Goal: Use online tool/utility: Utilize a website feature to perform a specific function

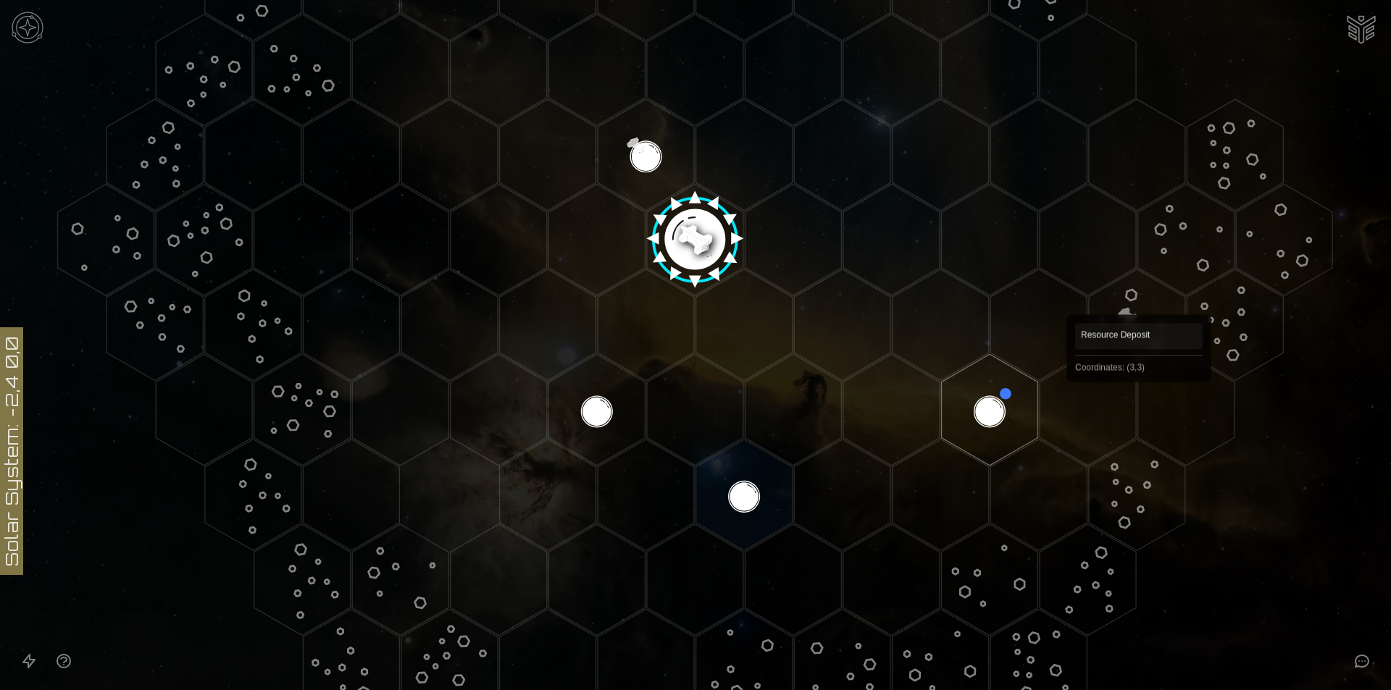
scroll to position [507, 0]
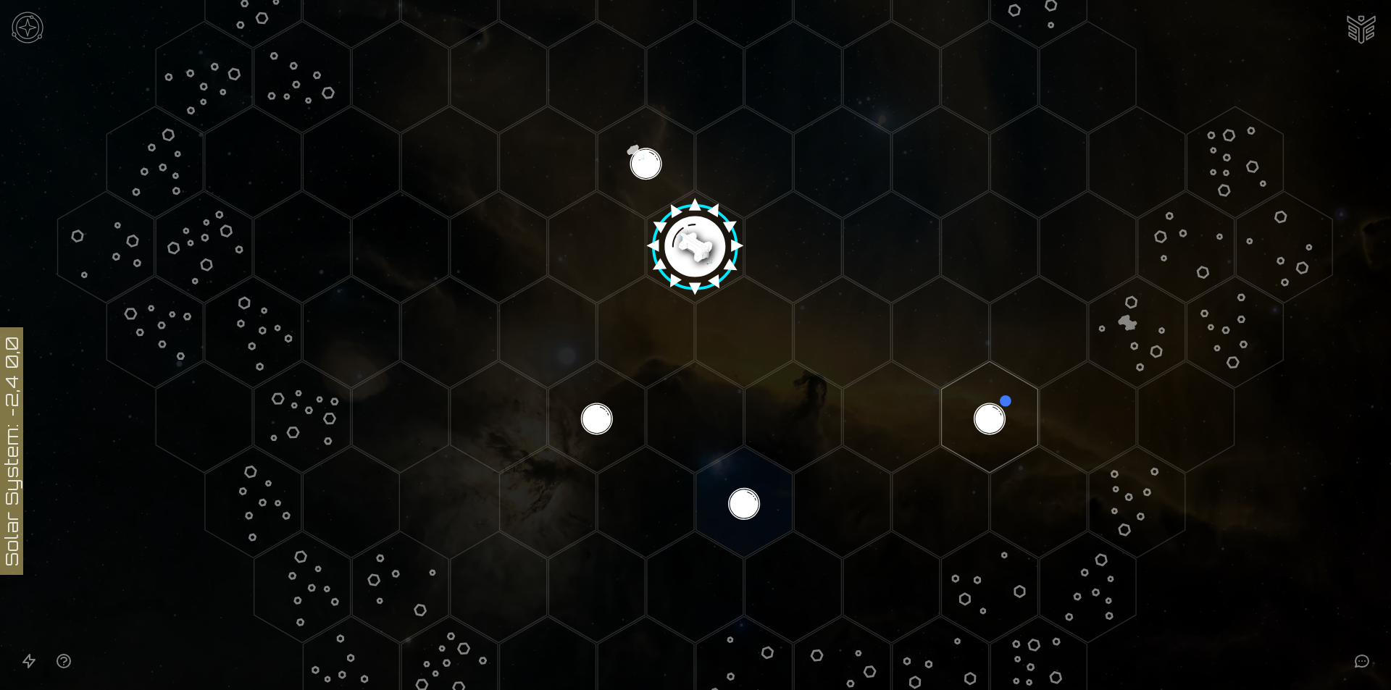
click at [693, 264] on image at bounding box center [695, 242] width 114 height 114
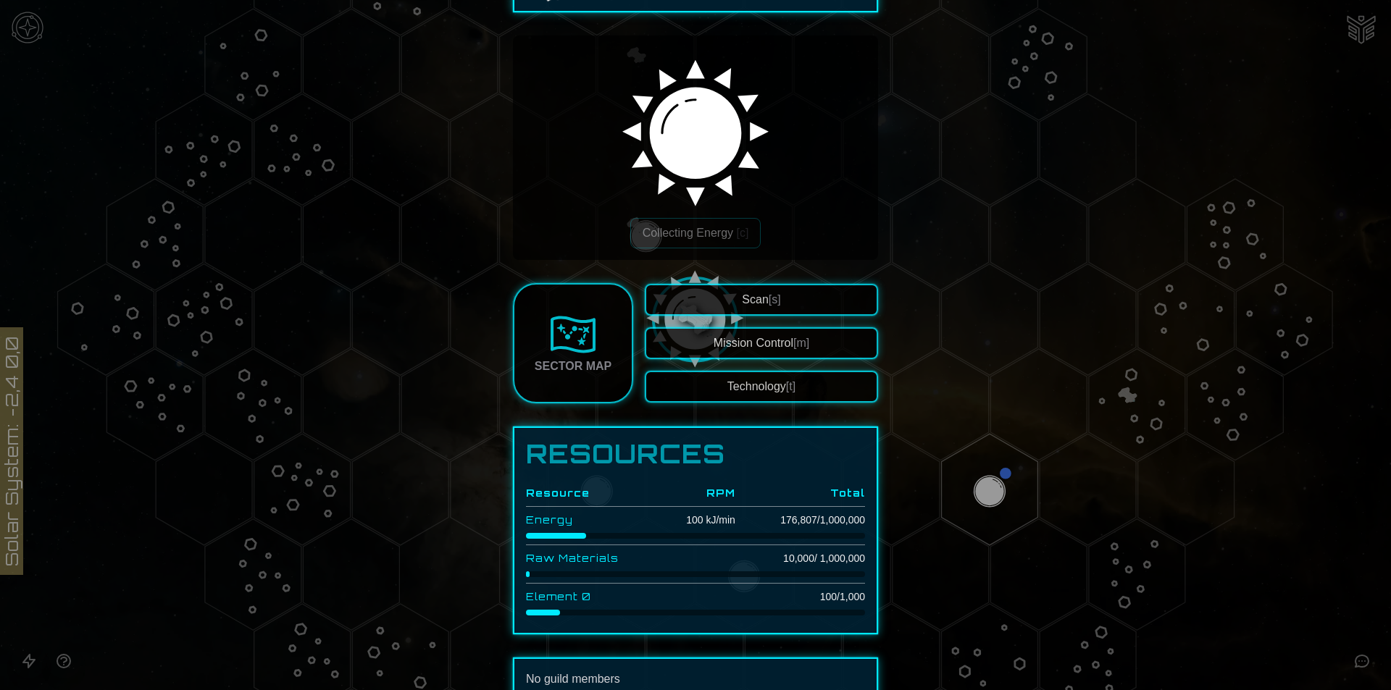
scroll to position [145, 0]
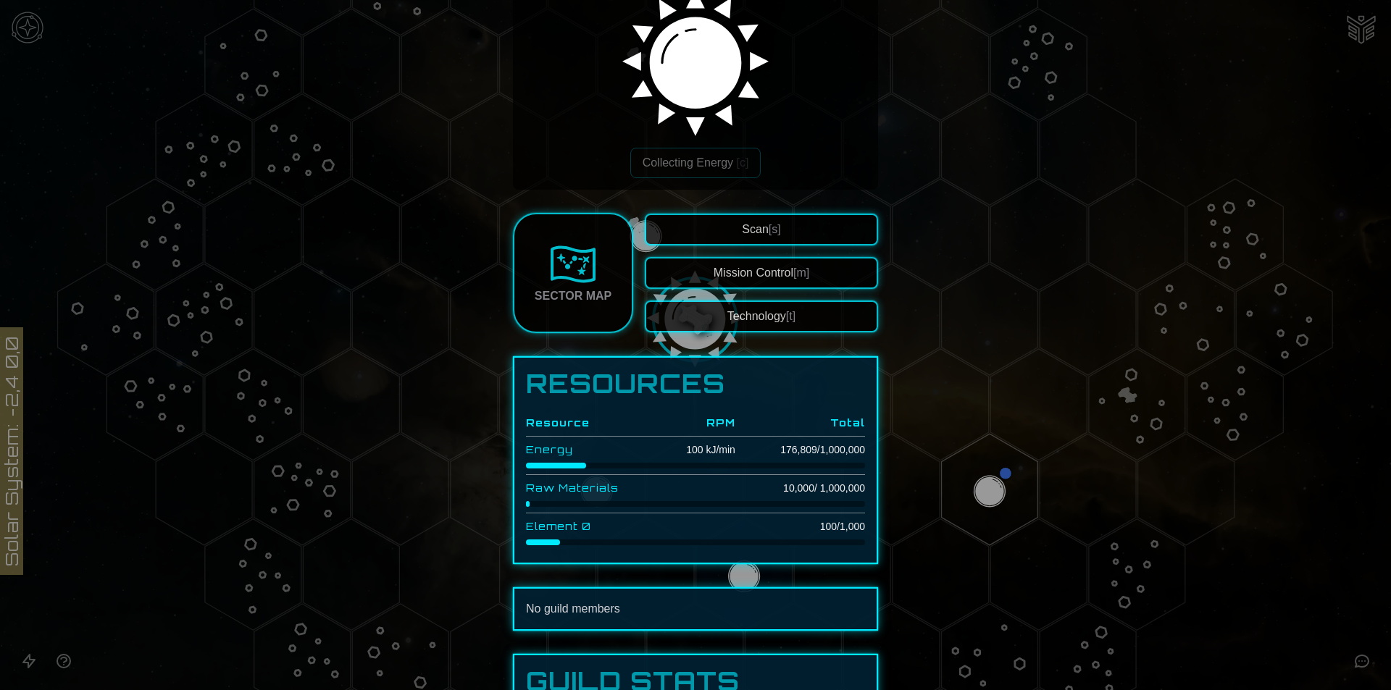
click at [987, 479] on div at bounding box center [695, 345] width 1391 height 690
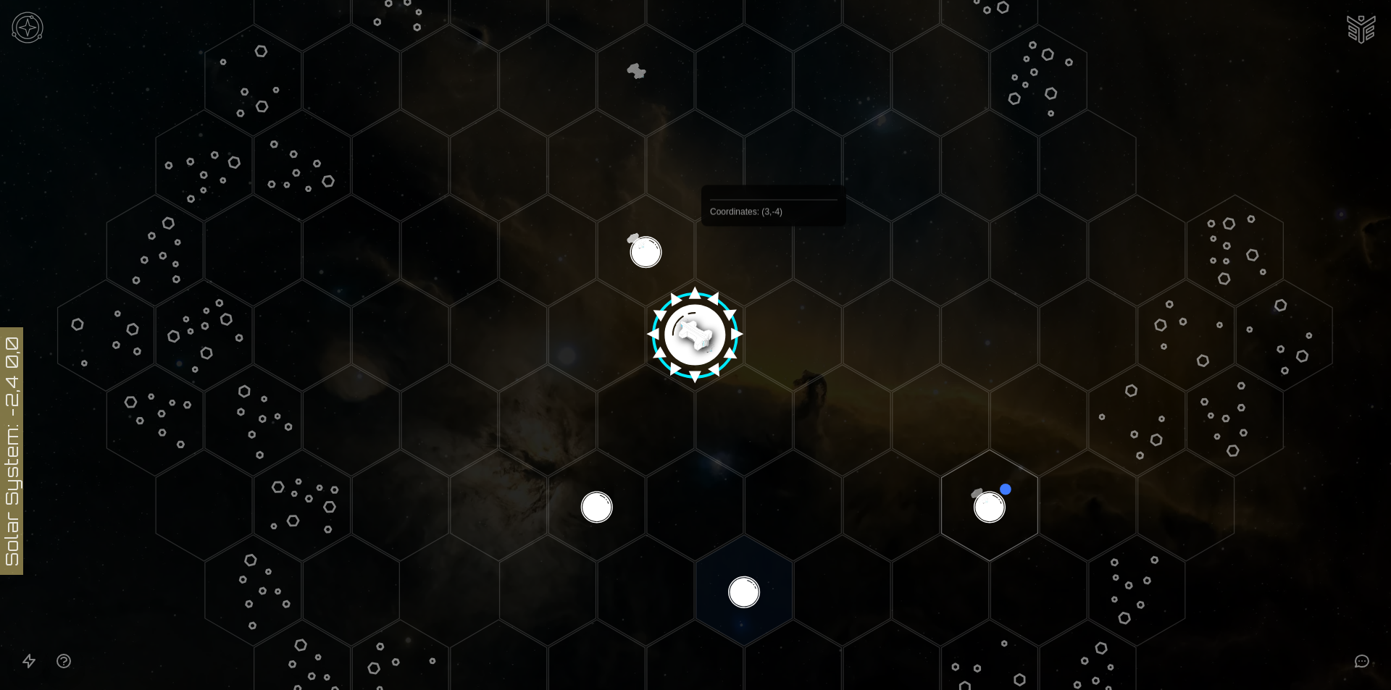
scroll to position [290, 0]
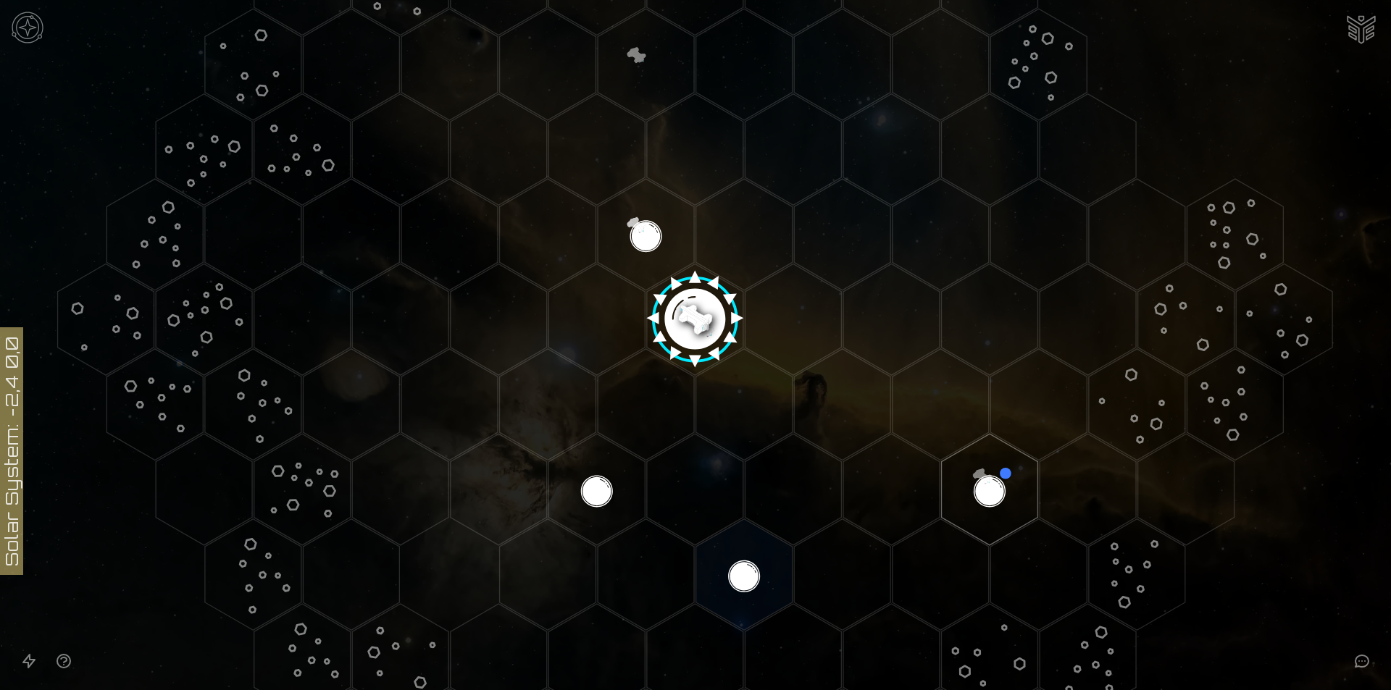
click at [691, 309] on image at bounding box center [695, 314] width 114 height 114
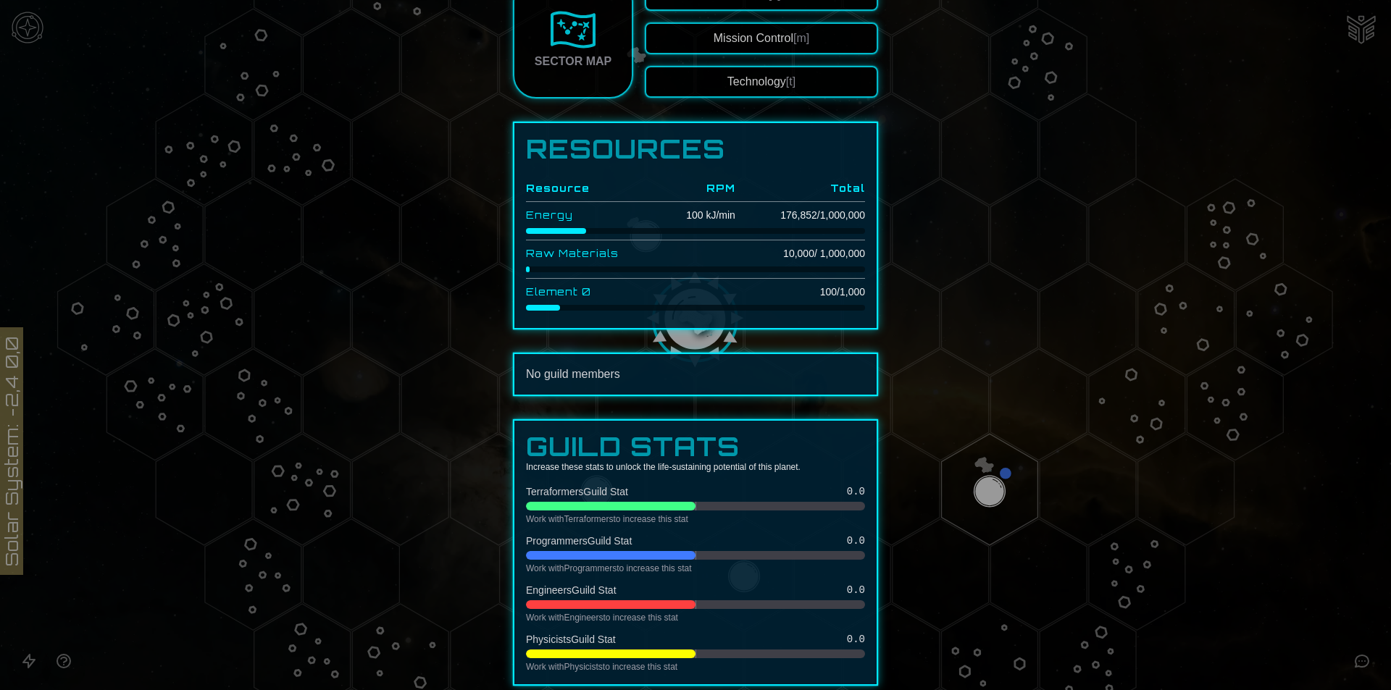
scroll to position [448, 0]
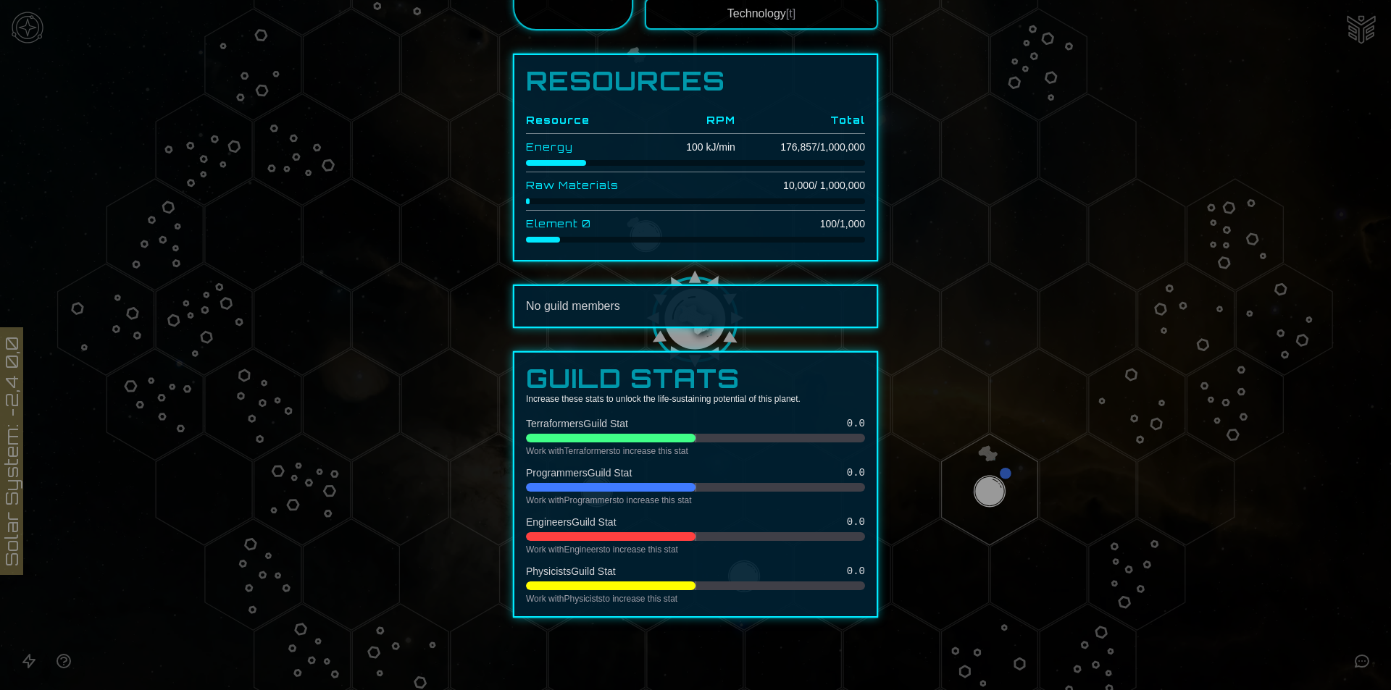
click at [965, 488] on div at bounding box center [695, 345] width 1391 height 690
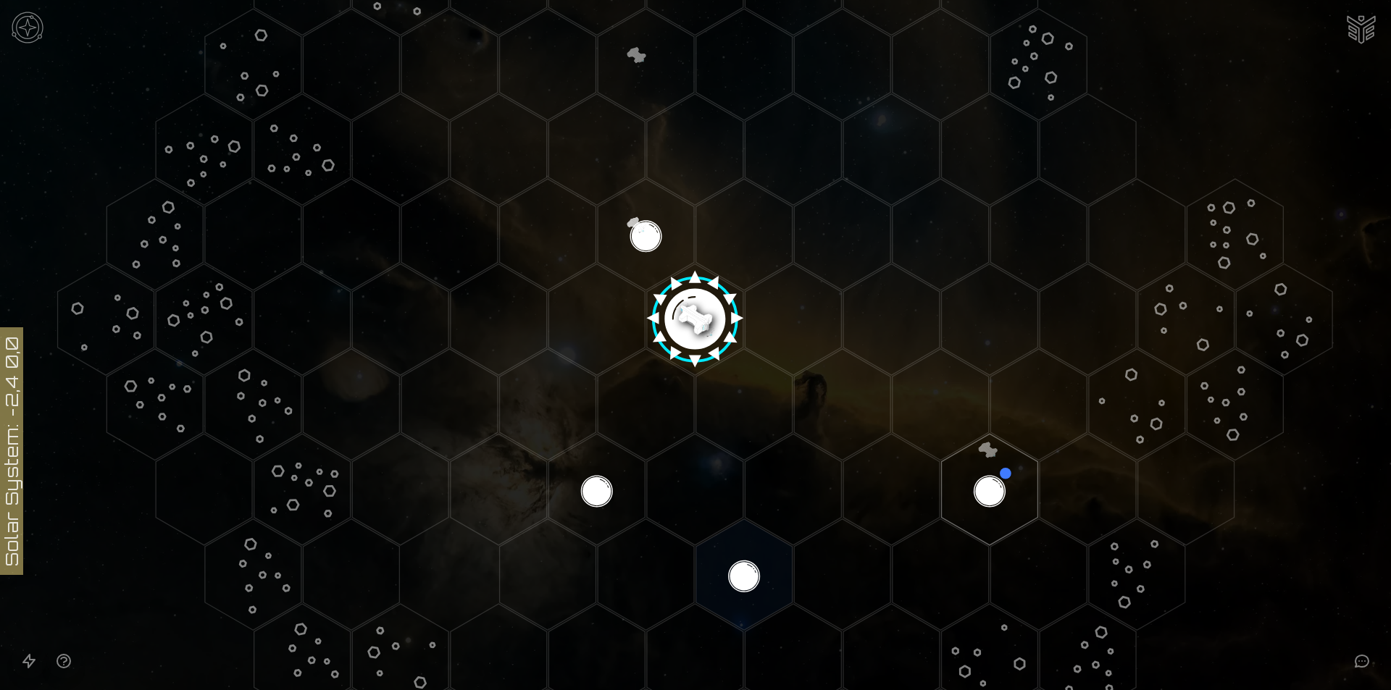
click at [966, 488] on polygon "Hex at coordinates 2,2, clickable" at bounding box center [990, 490] width 96 height 112
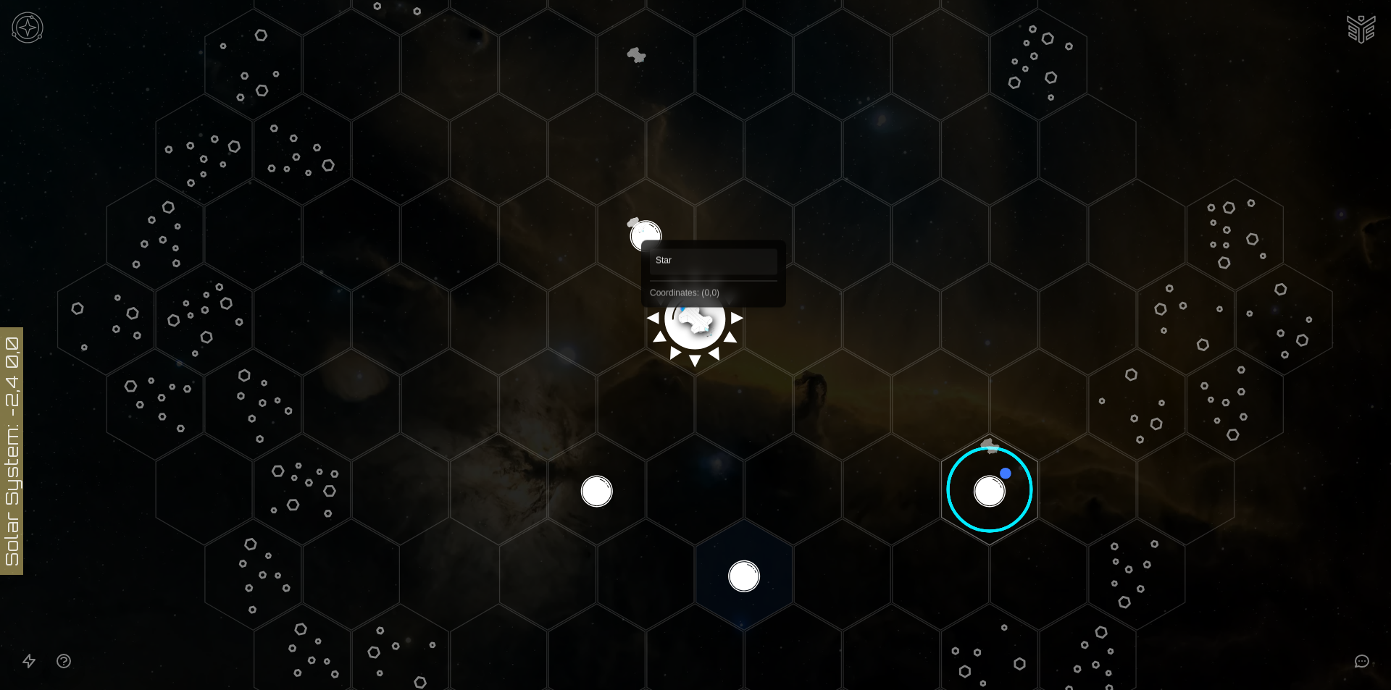
click at [714, 327] on polygon "Hex at coordinates 0,0, clickable" at bounding box center [695, 320] width 96 height 112
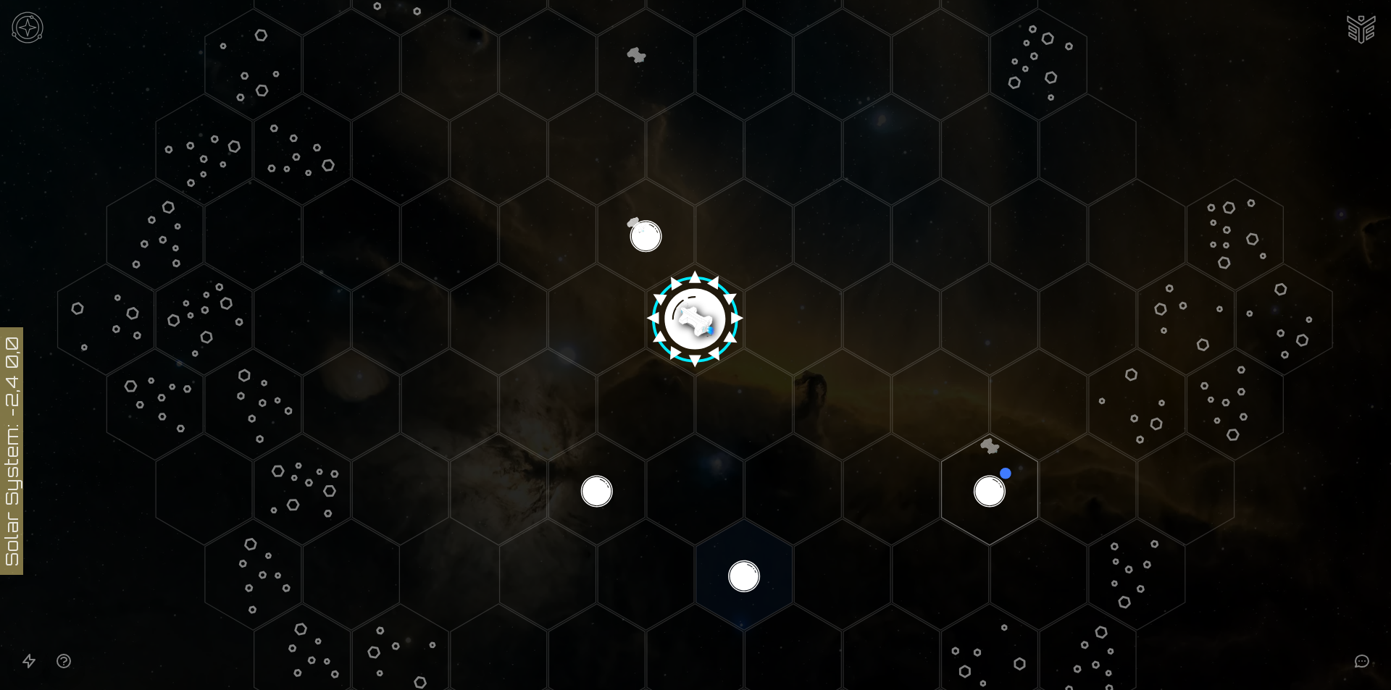
click at [714, 327] on image at bounding box center [695, 314] width 114 height 114
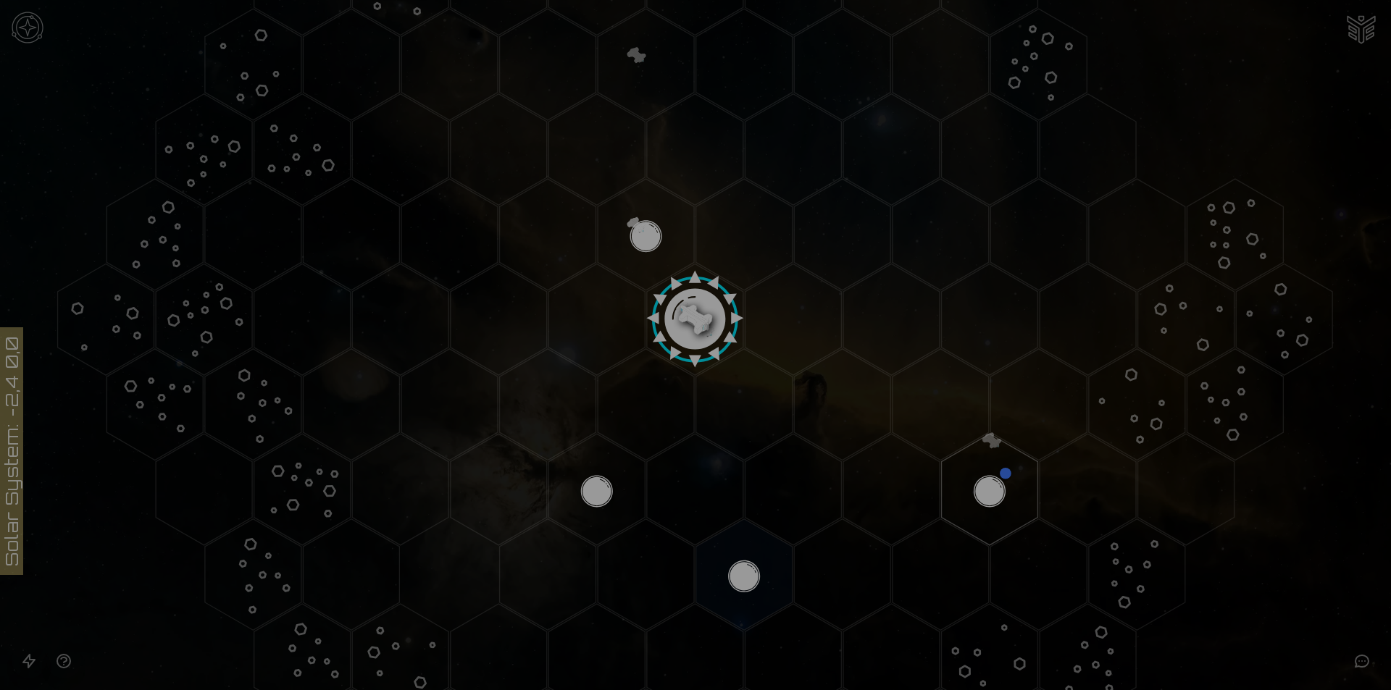
click at [715, 312] on button "Collect Energy [c]" at bounding box center [695, 309] width 125 height 32
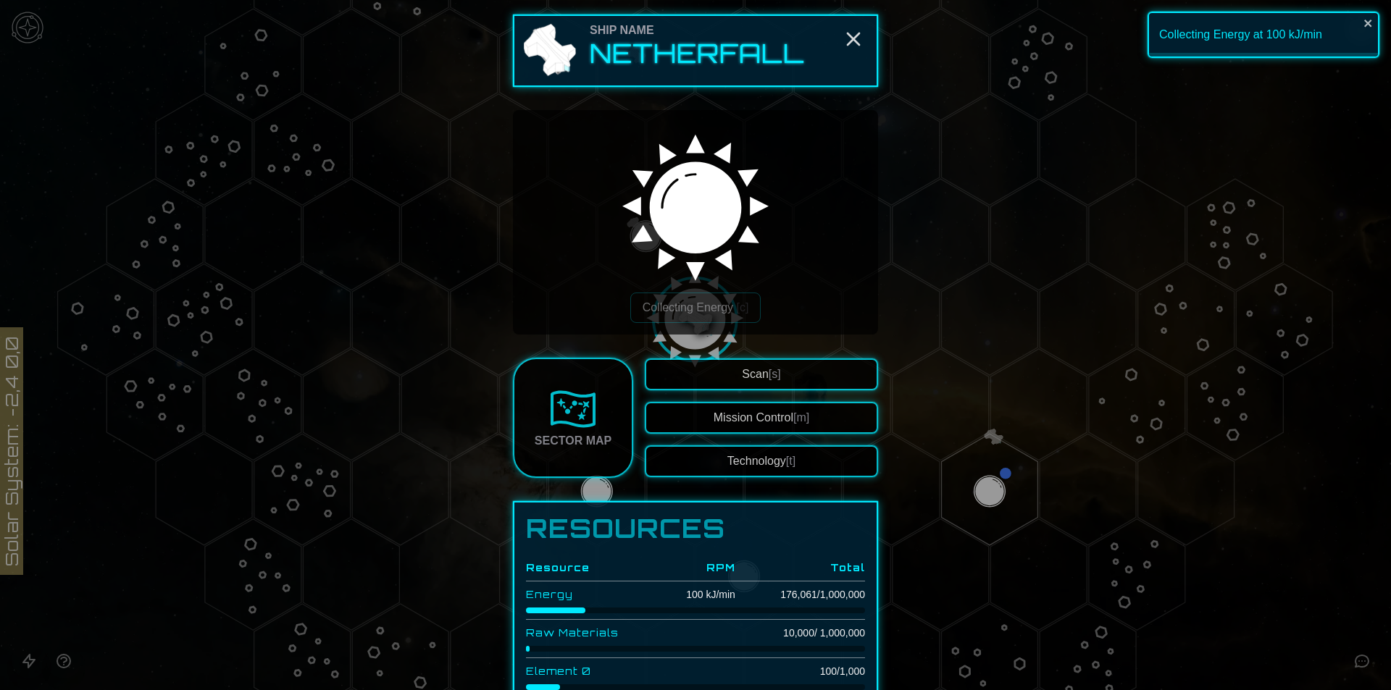
click at [969, 499] on div at bounding box center [695, 345] width 1391 height 690
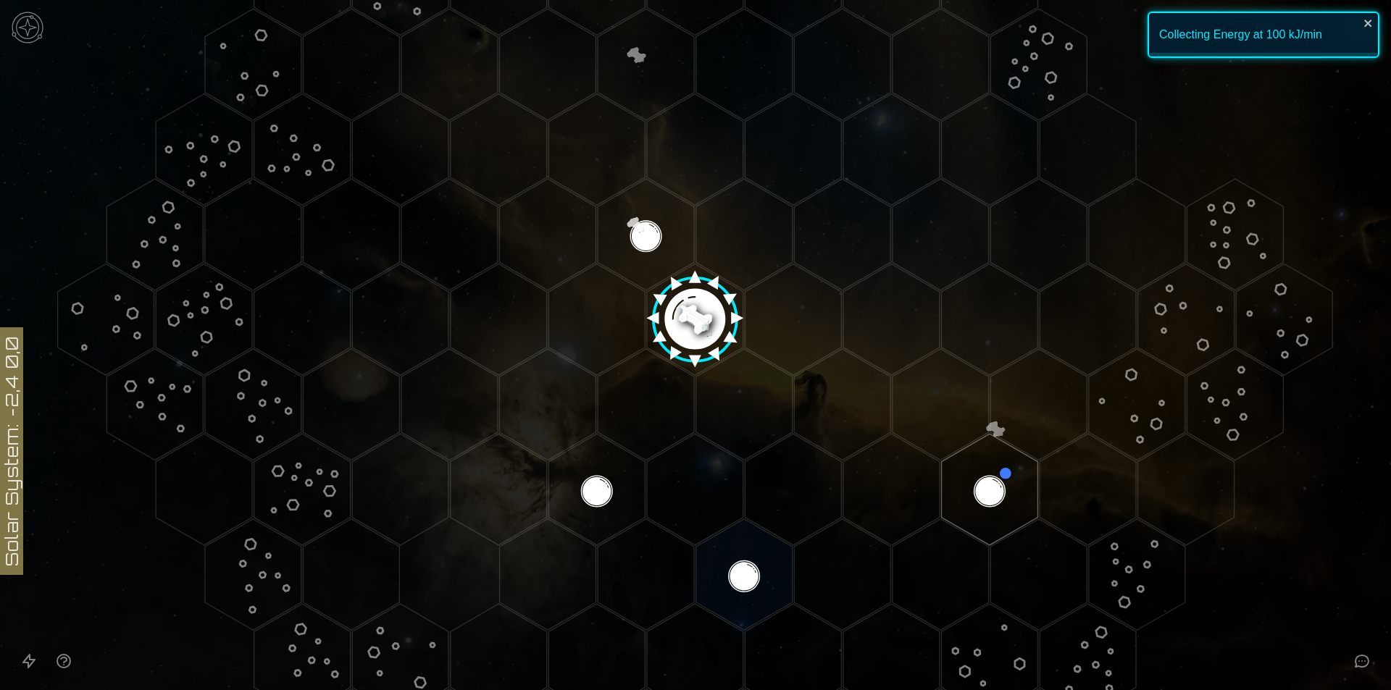
drag, startPoint x: 974, startPoint y: 494, endPoint x: 1299, endPoint y: 557, distance: 331.3
click at [1299, 557] on icon at bounding box center [695, 319] width 1391 height 1219
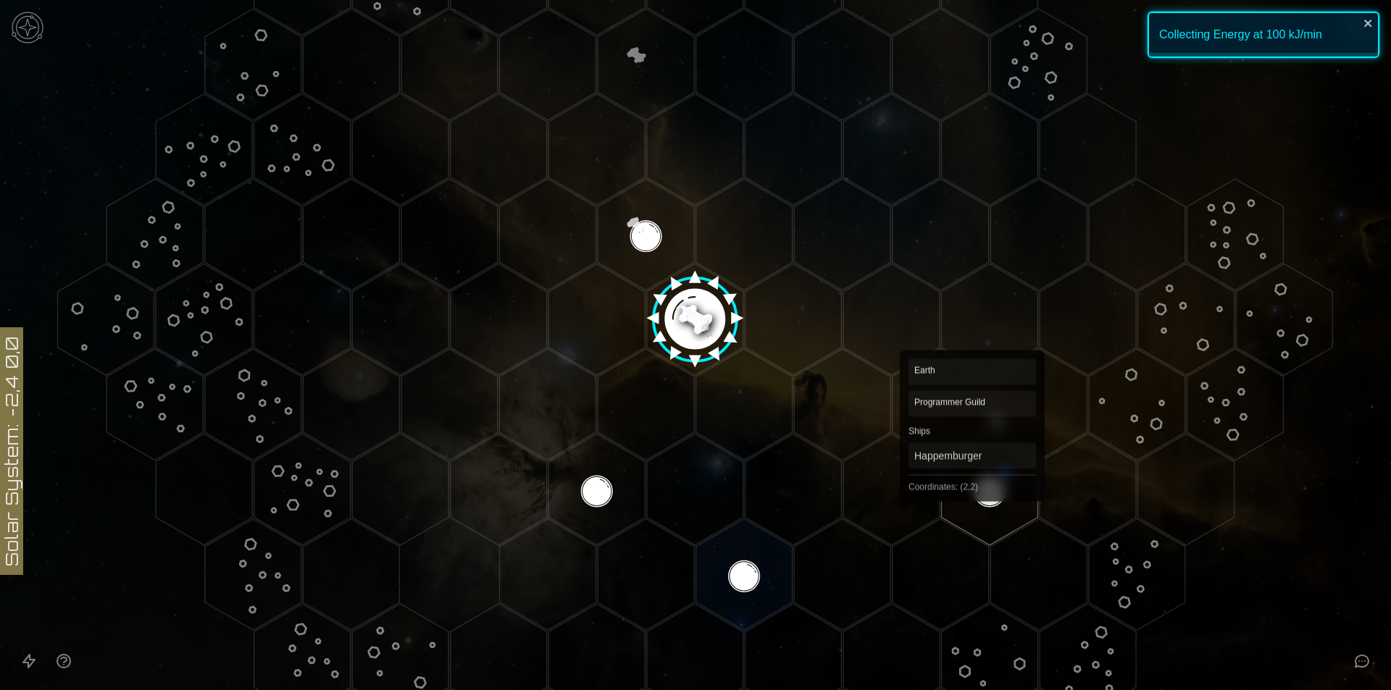
click at [974, 482] on polygon "Hex at coordinates 2,2, clickable" at bounding box center [990, 490] width 96 height 112
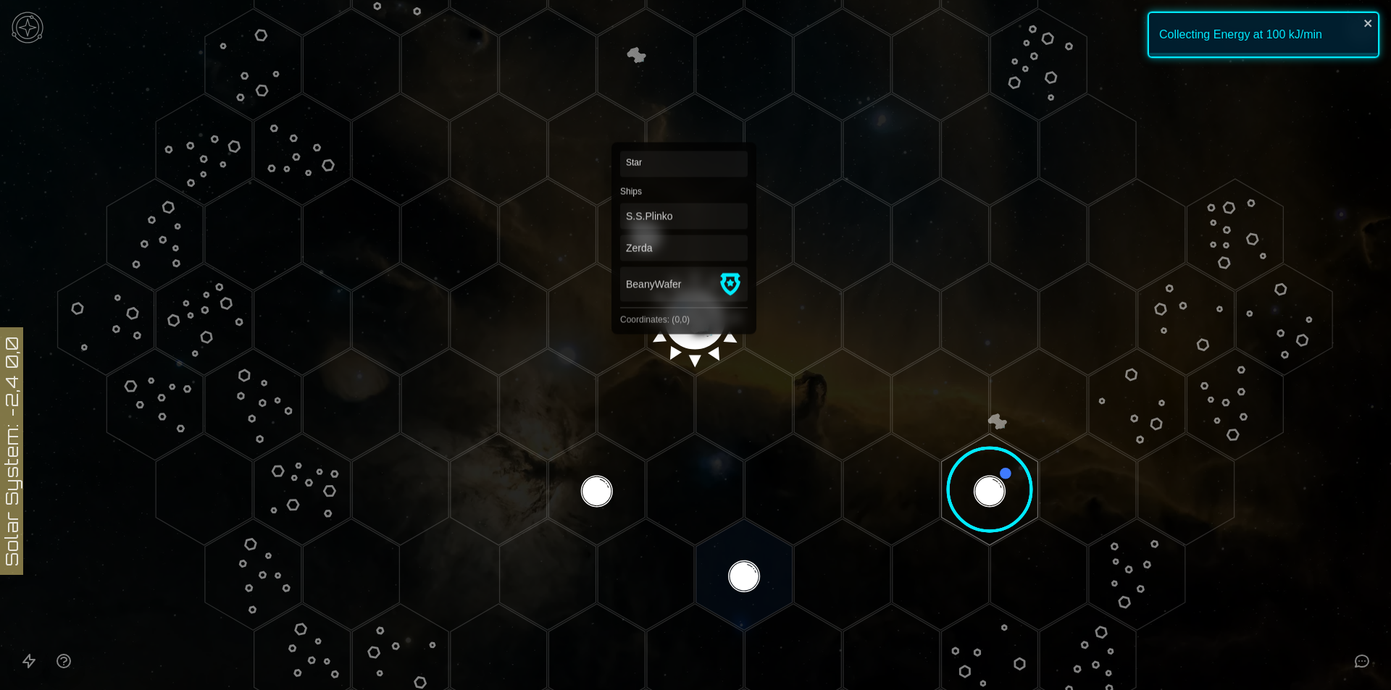
click at [686, 296] on polygon "Hex at coordinates 0,0, clickable" at bounding box center [695, 320] width 96 height 112
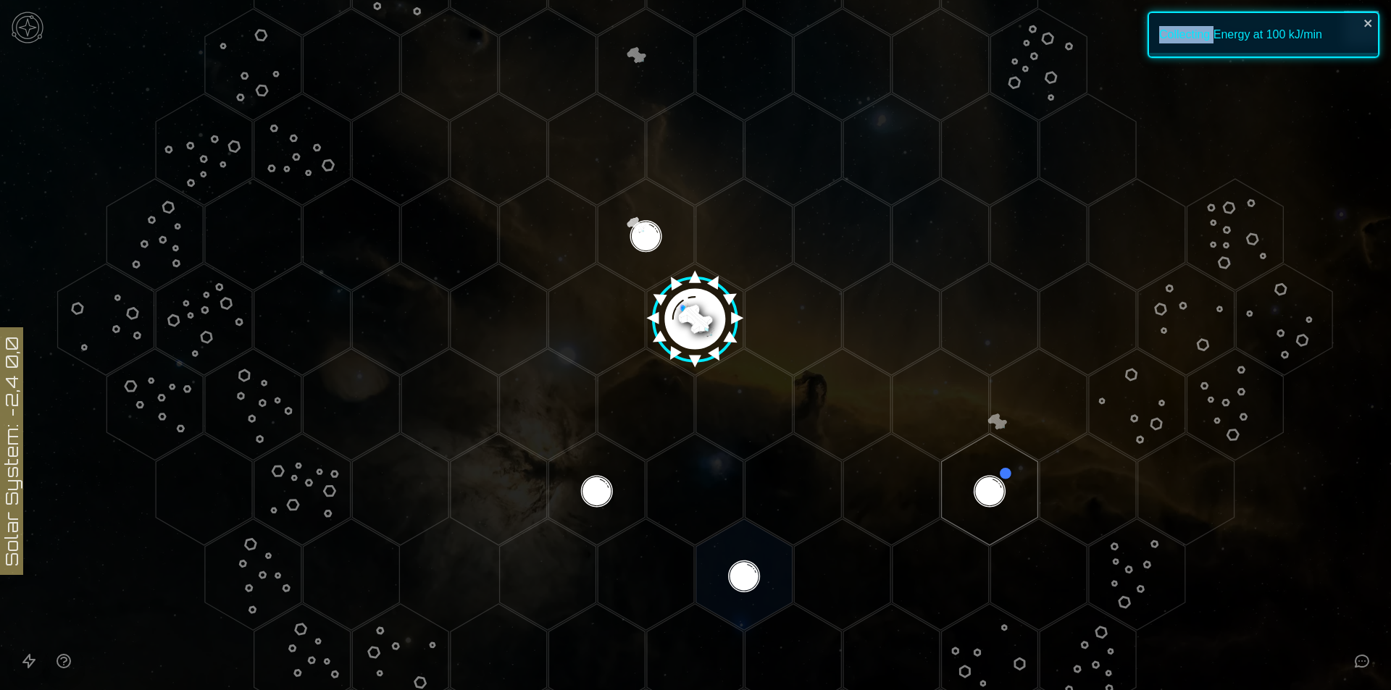
click at [686, 296] on image at bounding box center [695, 314] width 114 height 114
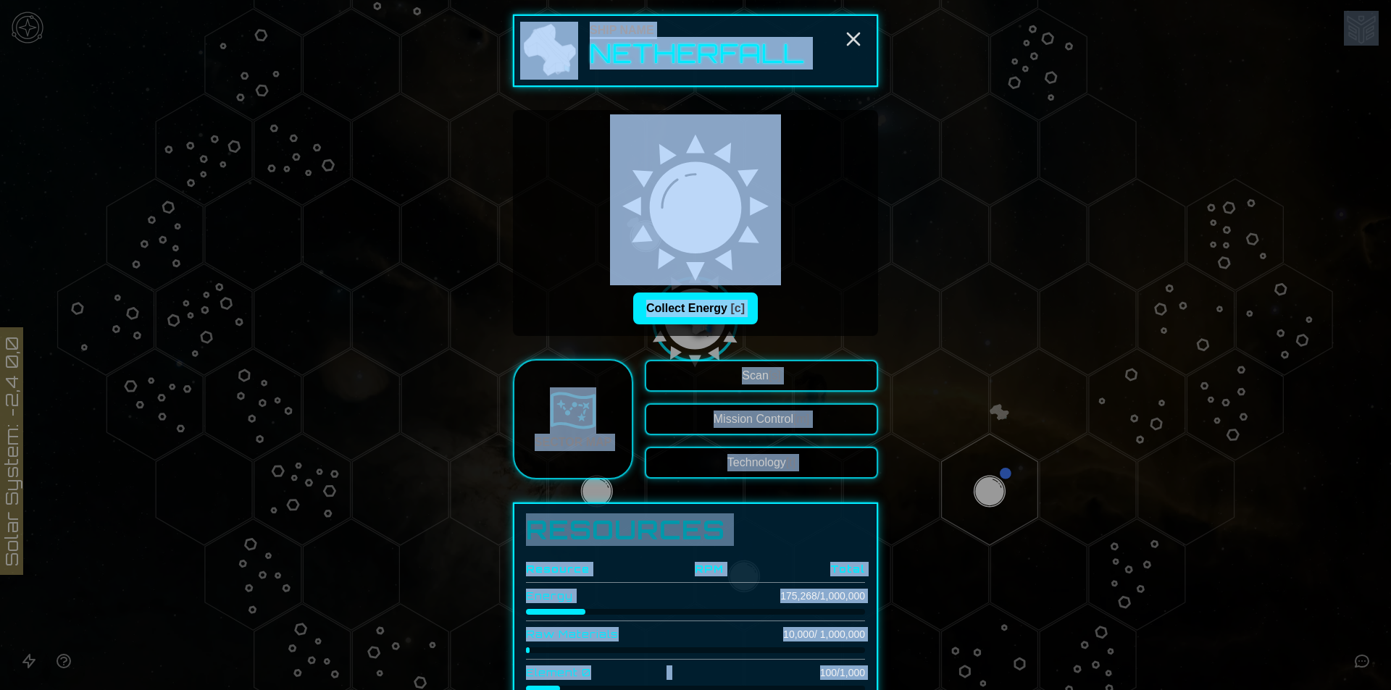
click at [984, 469] on div at bounding box center [695, 345] width 1391 height 690
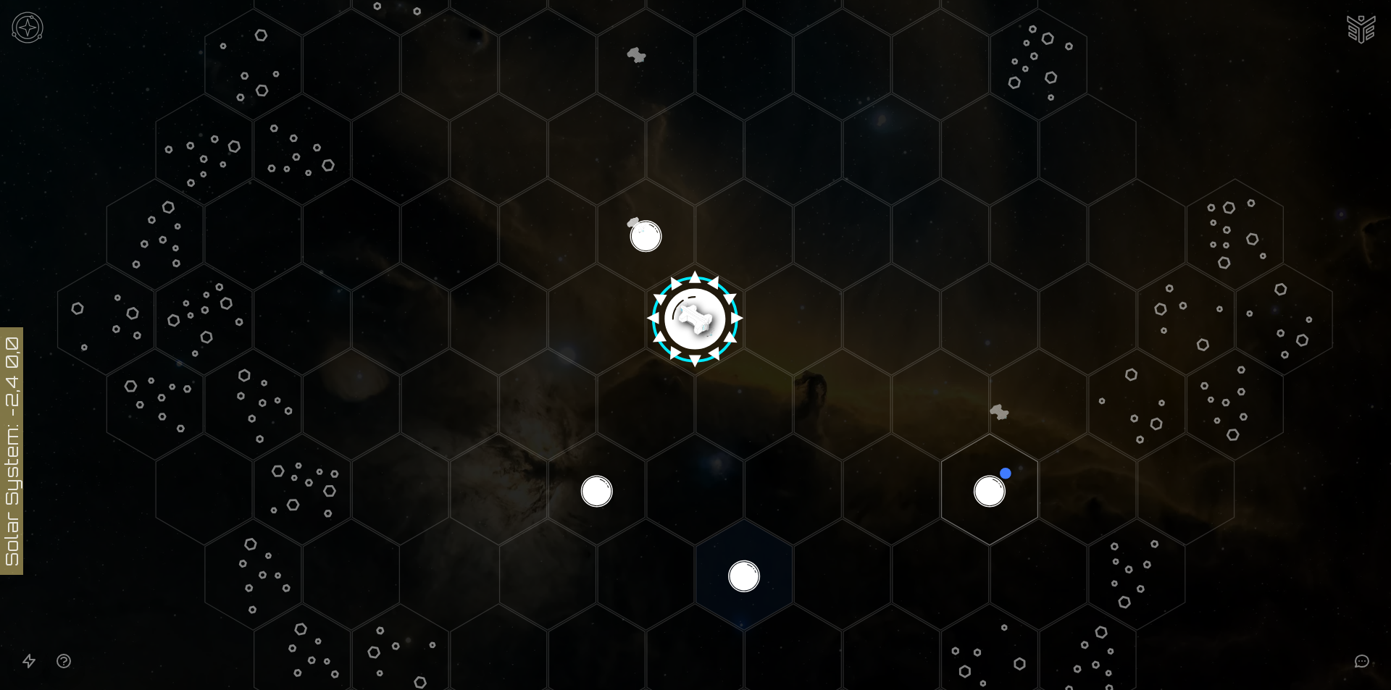
click at [984, 473] on polygon "Hex at coordinates 2,2, clickable" at bounding box center [990, 490] width 96 height 112
click at [984, 473] on image at bounding box center [990, 490] width 114 height 114
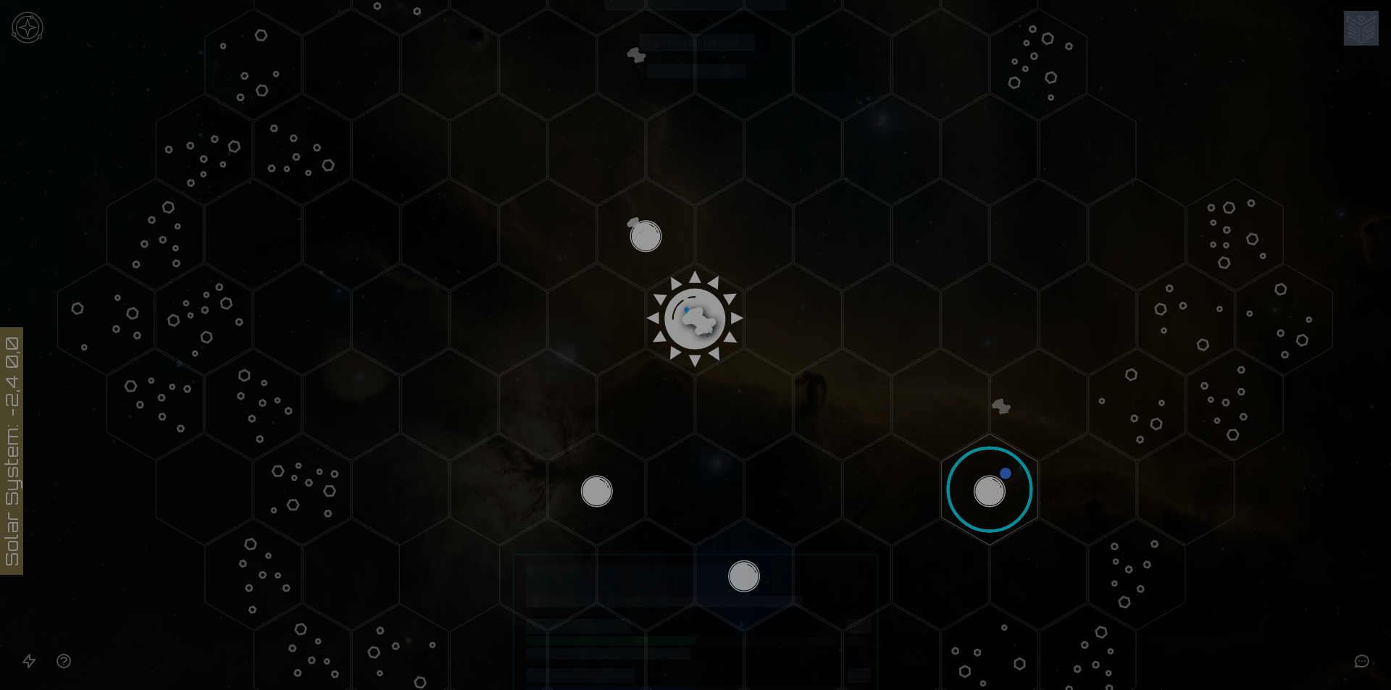
scroll to position [145, 0]
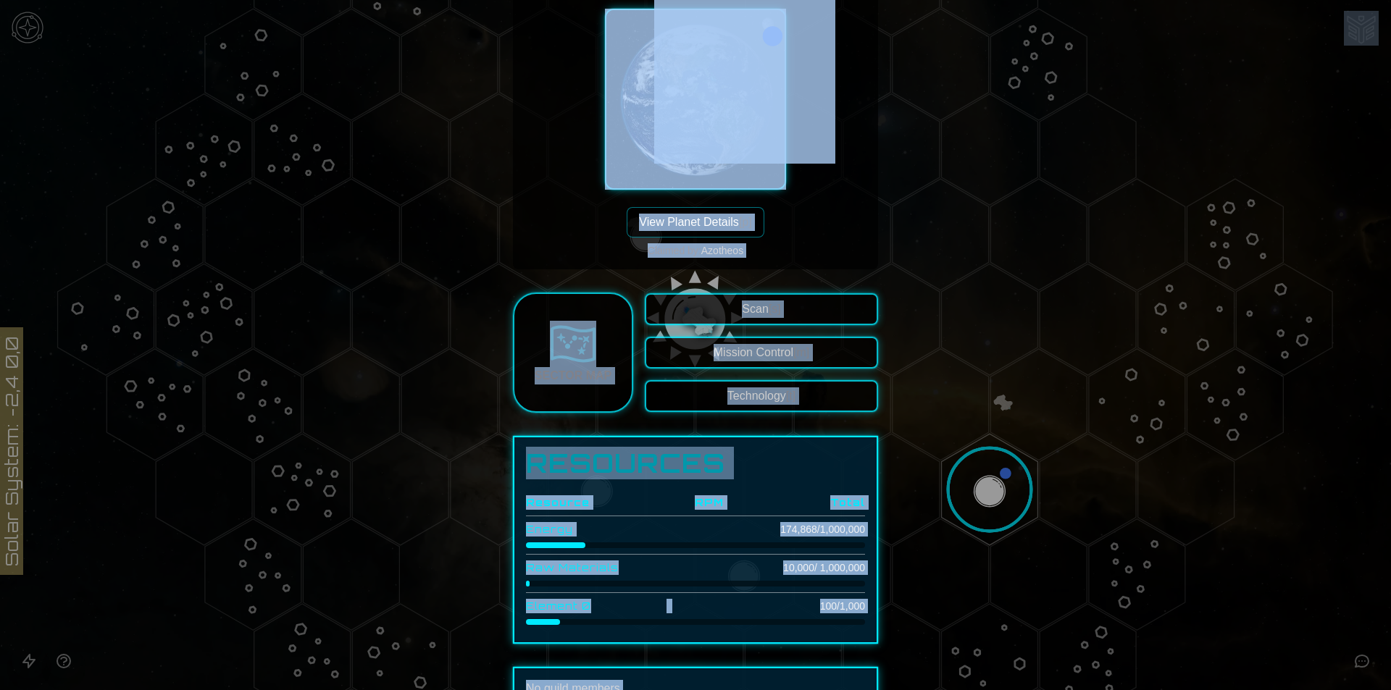
click at [1326, 532] on div at bounding box center [695, 345] width 1391 height 690
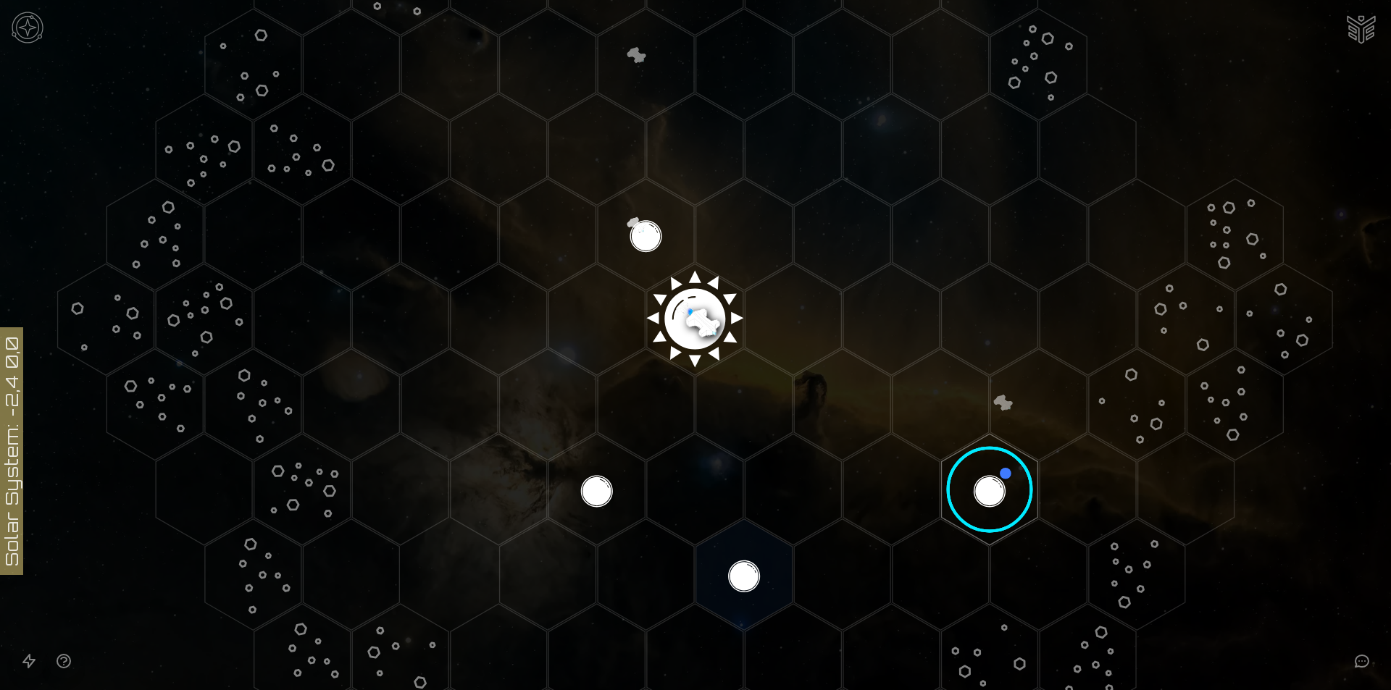
click at [666, 319] on polygon "Hex at coordinates 0,0, clickable" at bounding box center [695, 320] width 96 height 112
click at [666, 319] on image at bounding box center [695, 314] width 114 height 114
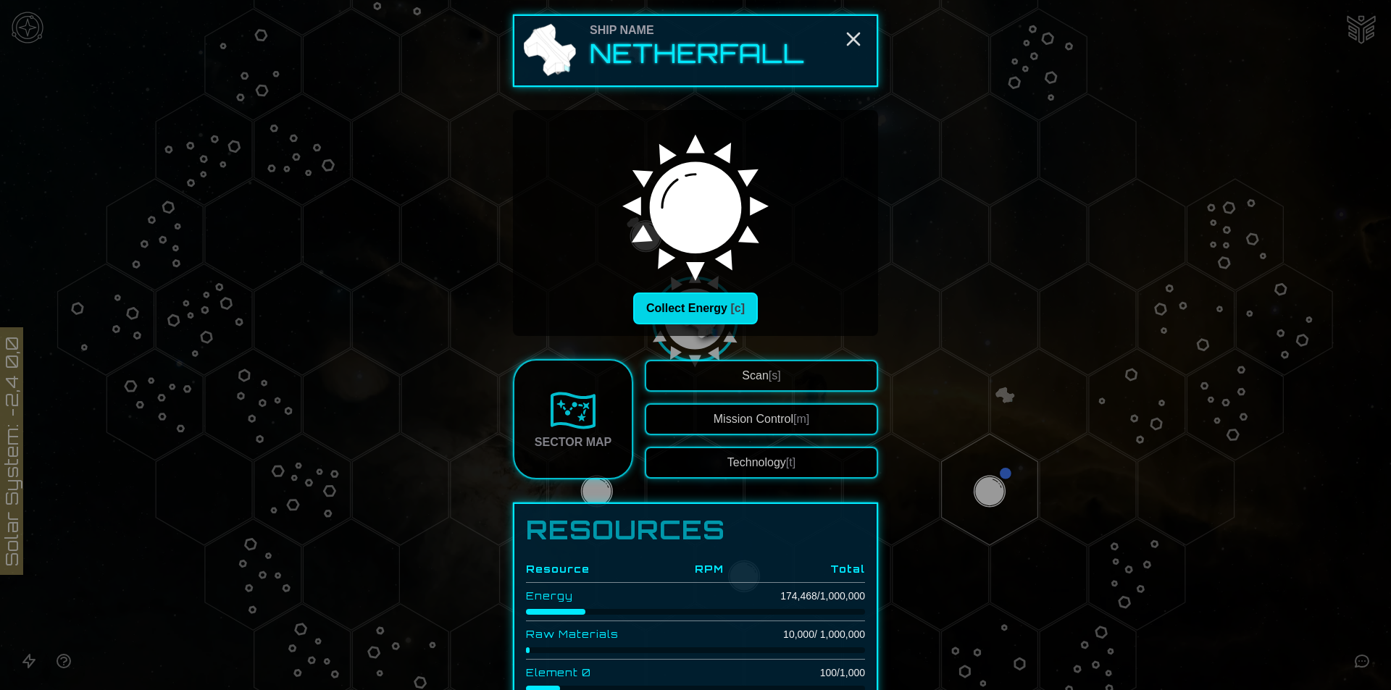
click at [680, 312] on button "Collect Energy [c]" at bounding box center [695, 309] width 125 height 32
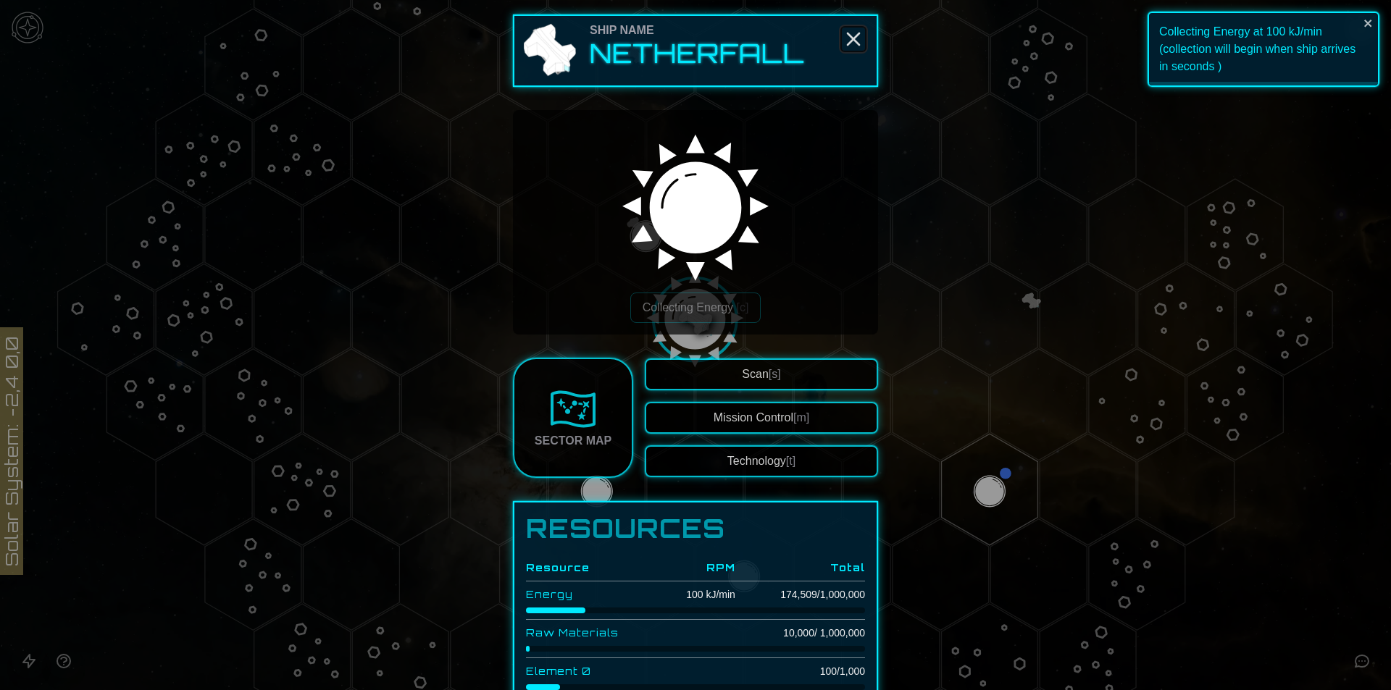
click at [850, 45] on icon "Close" at bounding box center [853, 39] width 23 height 23
